Goal: Find specific page/section

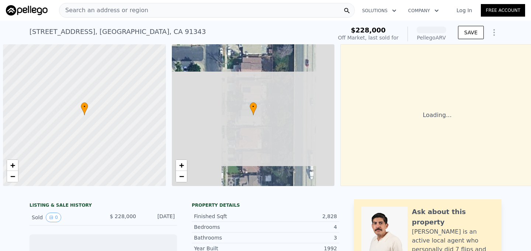
scroll to position [0, 3]
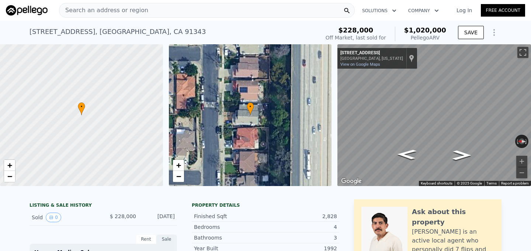
click at [295, 11] on div "Search an address or region" at bounding box center [207, 10] width 296 height 15
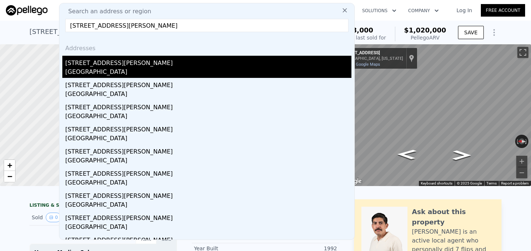
type input "[STREET_ADDRESS][PERSON_NAME]"
click at [89, 62] on div "[STREET_ADDRESS][PERSON_NAME]" at bounding box center [208, 62] width 286 height 12
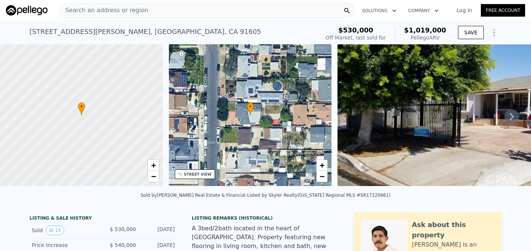
click at [214, 11] on div "Search an address or region" at bounding box center [207, 10] width 296 height 15
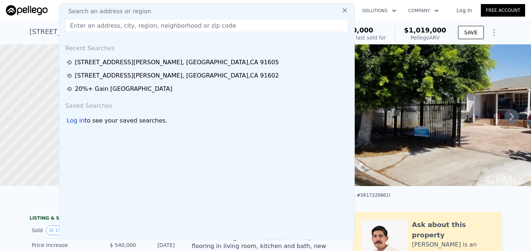
click at [214, 11] on div "Search an address or region" at bounding box center [206, 11] width 289 height 9
click at [171, 29] on input "text" at bounding box center [206, 25] width 283 height 13
paste input "[STREET_ADDRESS]"
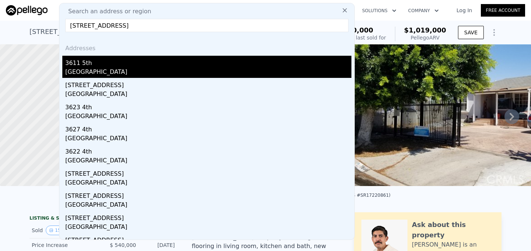
type input "[STREET_ADDRESS]"
click at [83, 61] on div "3611 5th" at bounding box center [208, 62] width 286 height 12
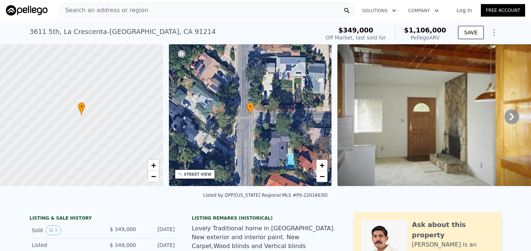
click at [512, 119] on icon at bounding box center [511, 116] width 15 height 15
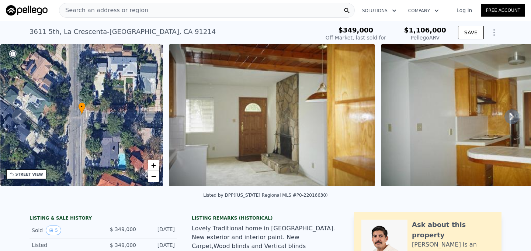
click at [512, 119] on icon at bounding box center [511, 116] width 15 height 15
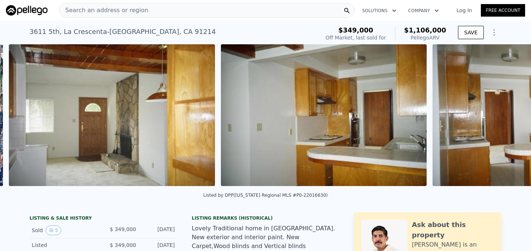
scroll to position [0, 337]
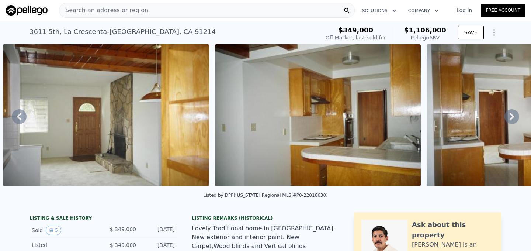
click at [512, 119] on icon at bounding box center [511, 116] width 15 height 15
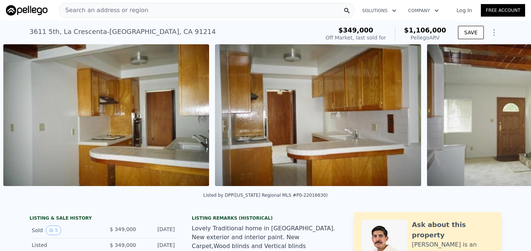
scroll to position [0, 549]
click at [512, 119] on icon at bounding box center [511, 116] width 15 height 15
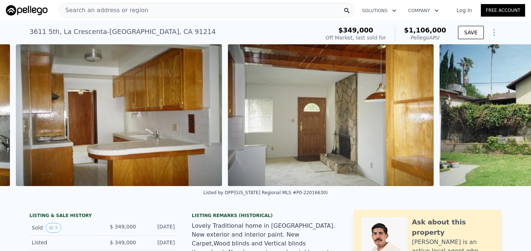
scroll to position [0, 761]
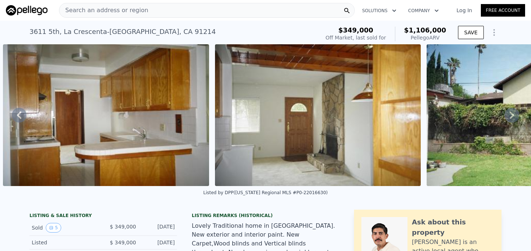
click at [512, 119] on icon at bounding box center [511, 115] width 15 height 15
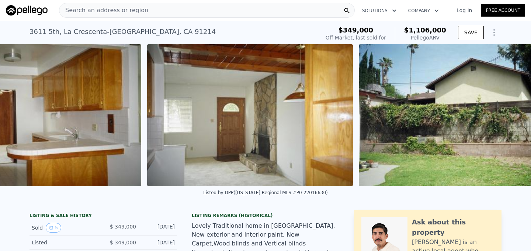
scroll to position [0, 866]
